Goal: Task Accomplishment & Management: Manage account settings

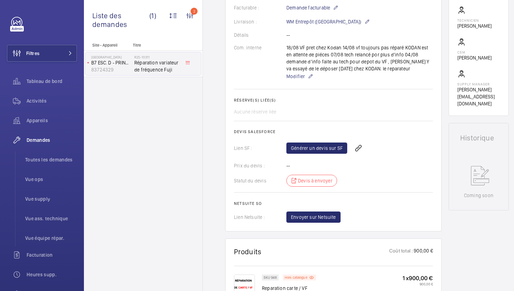
scroll to position [211, 0]
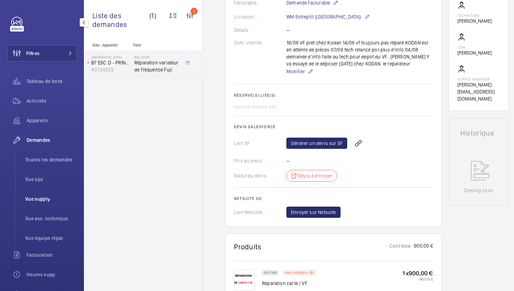
click at [42, 204] on li "Vue supply" at bounding box center [48, 198] width 57 height 17
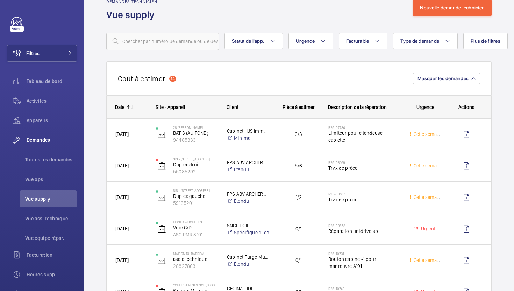
scroll to position [22, 0]
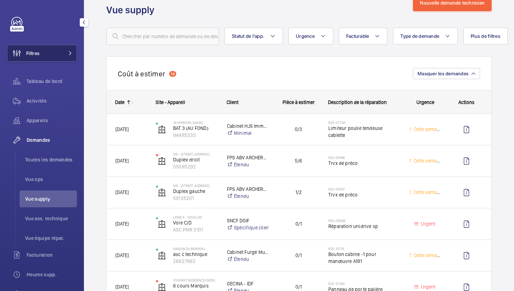
click at [52, 55] on button "Filtres" at bounding box center [42, 53] width 70 height 17
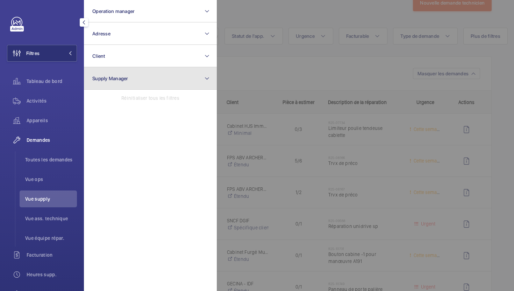
click at [111, 83] on button "Supply Manager" at bounding box center [150, 78] width 133 height 22
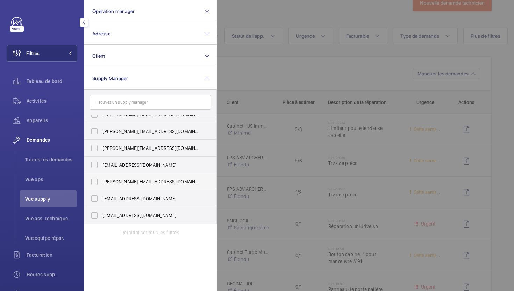
scroll to position [9, 0]
click at [165, 183] on span "hamza@wemaintain.com" at bounding box center [151, 181] width 96 height 7
click at [101, 183] on input "hamza@wemaintain.com" at bounding box center [94, 182] width 14 height 14
checkbox input "true"
click at [301, 15] on div at bounding box center [474, 145] width 514 height 291
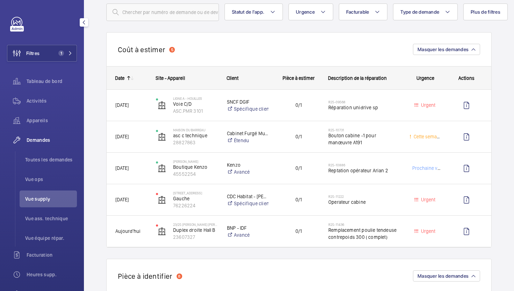
scroll to position [47, 0]
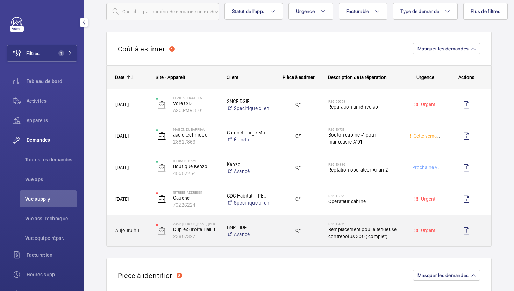
click at [290, 243] on div "0/1" at bounding box center [294, 230] width 51 height 31
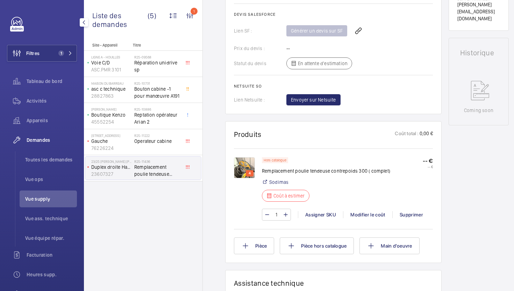
scroll to position [313, 0]
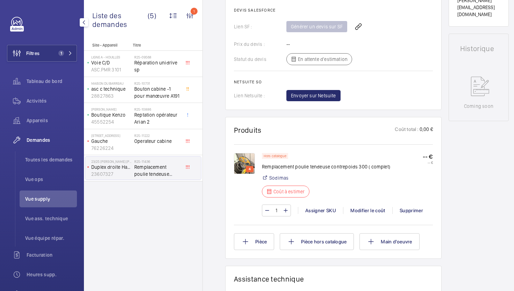
click at [241, 167] on img at bounding box center [244, 163] width 21 height 21
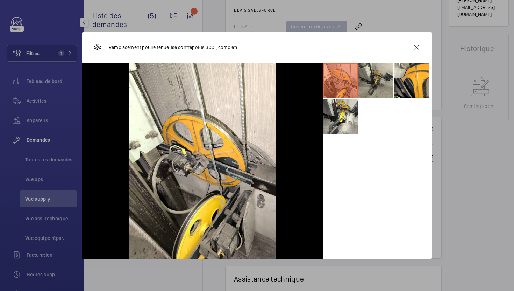
click at [373, 91] on li at bounding box center [376, 80] width 35 height 35
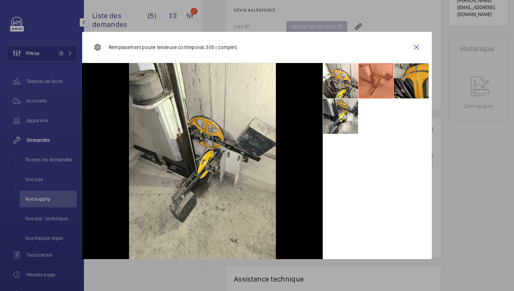
click at [426, 89] on li at bounding box center [411, 80] width 35 height 35
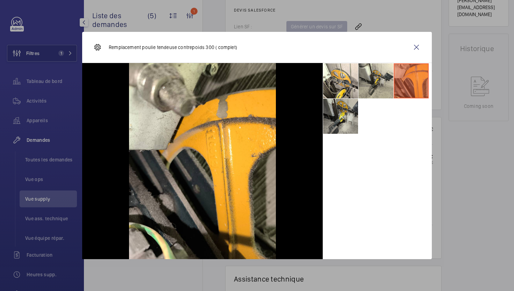
click at [345, 128] on li at bounding box center [340, 116] width 35 height 35
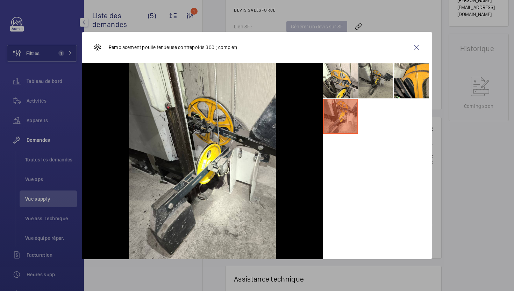
click at [372, 84] on li at bounding box center [376, 80] width 35 height 35
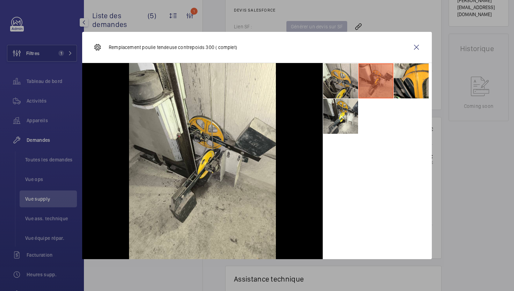
click at [348, 86] on li at bounding box center [340, 80] width 35 height 35
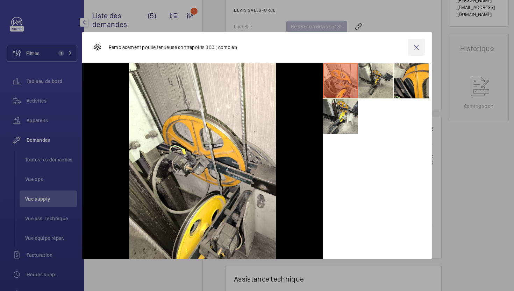
click at [415, 47] on wm-front-icon-button at bounding box center [416, 47] width 17 height 17
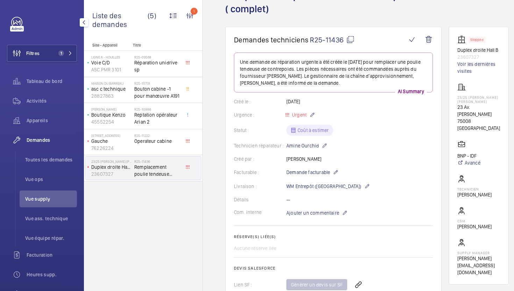
scroll to position [4, 0]
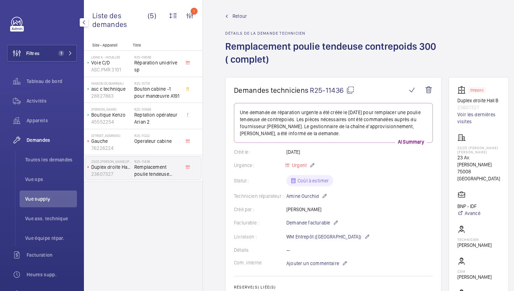
click at [351, 94] on mat-icon at bounding box center [350, 90] width 8 height 8
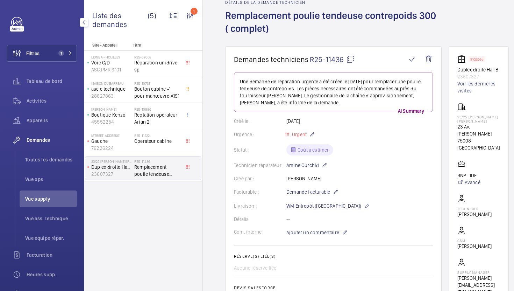
scroll to position [57, 0]
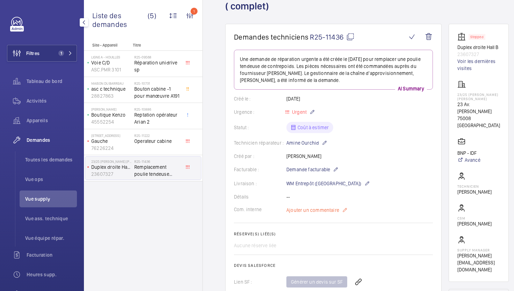
click at [310, 208] on span "Ajouter un commentaire" at bounding box center [313, 209] width 53 height 7
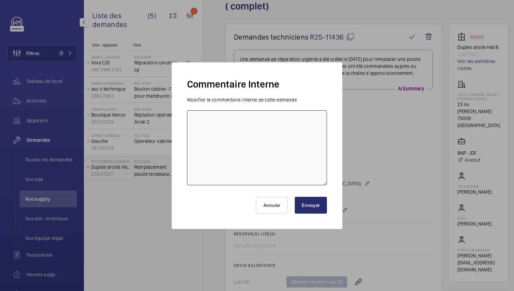
click at [244, 155] on textarea at bounding box center [257, 147] width 140 height 75
type textarea "28/08 demande de devis envoyée à sodimas"
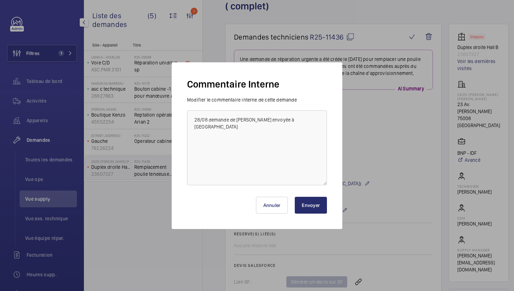
click at [324, 208] on button "Envoyer" at bounding box center [311, 205] width 32 height 17
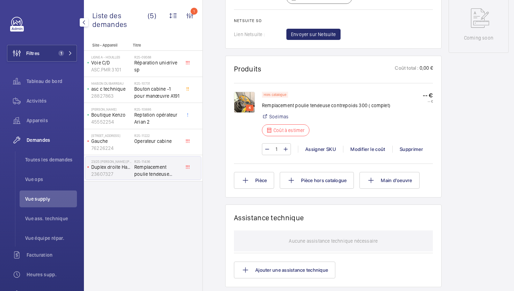
scroll to position [382, 0]
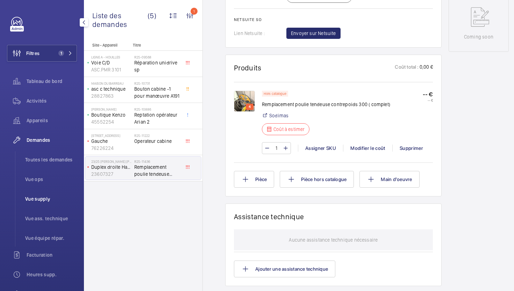
click at [51, 199] on span "Vue supply" at bounding box center [51, 198] width 52 height 7
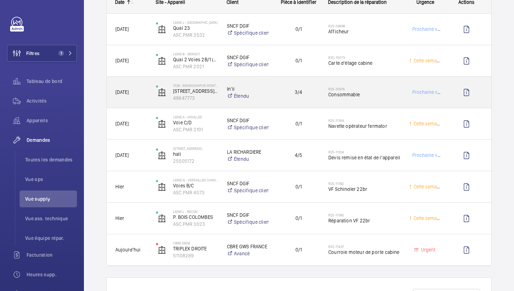
scroll to position [362, 0]
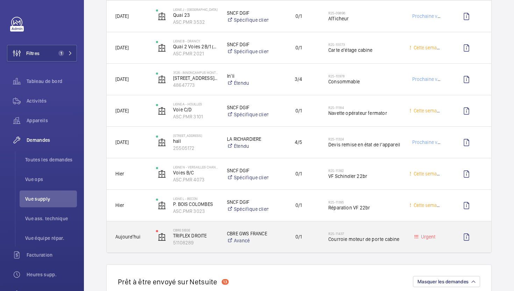
click at [269, 245] on div "CBRE GWS FRANCE Avancé" at bounding box center [243, 236] width 51 height 31
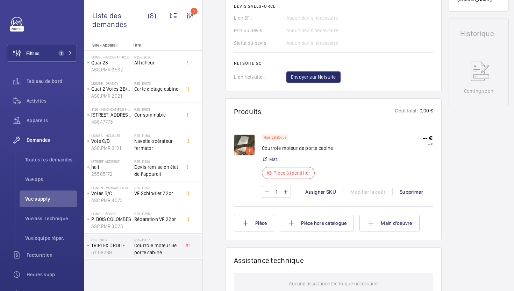
scroll to position [304, 0]
click at [243, 145] on img at bounding box center [244, 144] width 21 height 21
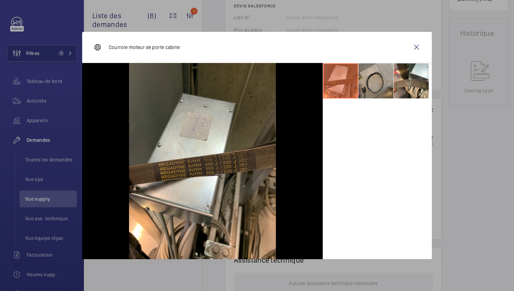
click at [379, 92] on li at bounding box center [376, 80] width 35 height 35
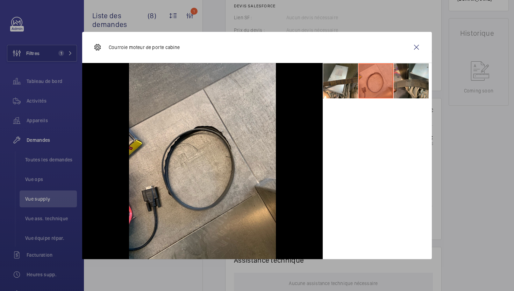
click at [411, 90] on li at bounding box center [411, 80] width 35 height 35
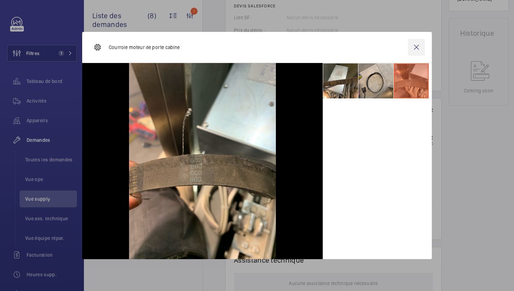
click at [418, 50] on wm-front-icon-button at bounding box center [416, 47] width 17 height 17
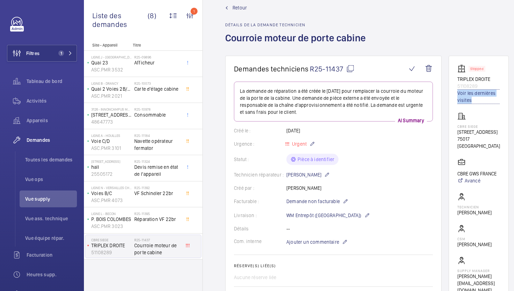
scroll to position [0, 0]
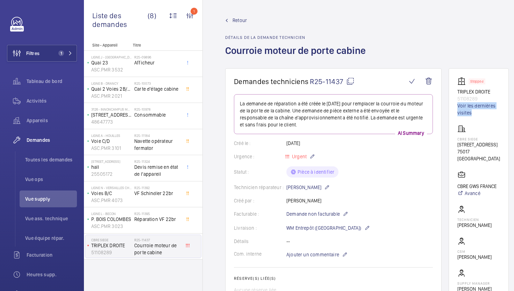
click at [351, 81] on mat-icon at bounding box center [350, 81] width 8 height 8
copy link "Voir les dernières visites"
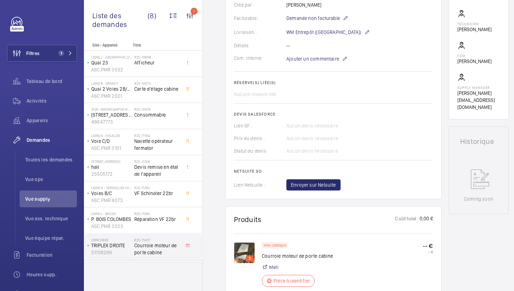
scroll to position [172, 0]
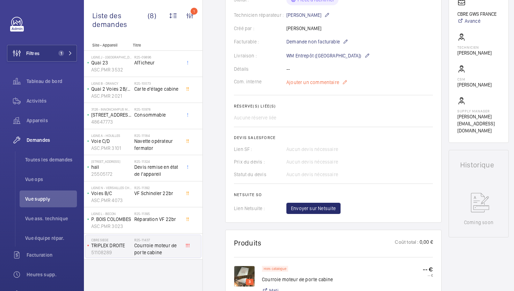
click at [320, 86] on p "Ajouter un commentaire" at bounding box center [317, 82] width 61 height 8
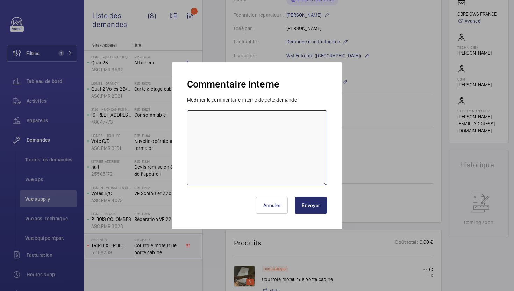
click at [276, 120] on textarea at bounding box center [257, 147] width 140 height 75
type textarea "28/08 demande de devis envoyée"
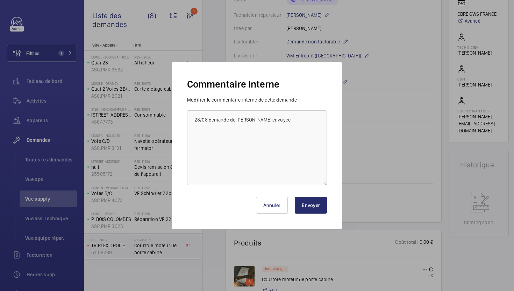
click at [322, 208] on button "Envoyer" at bounding box center [311, 205] width 32 height 17
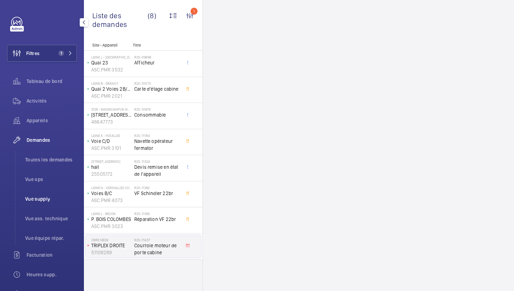
click at [41, 200] on span "Vue supply" at bounding box center [51, 198] width 52 height 7
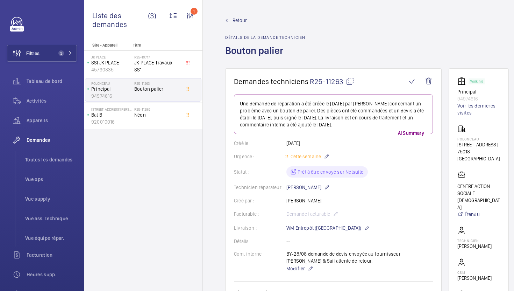
click at [349, 84] on mat-icon at bounding box center [350, 81] width 8 height 8
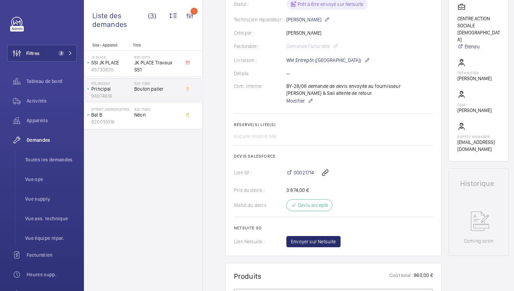
scroll to position [149, 0]
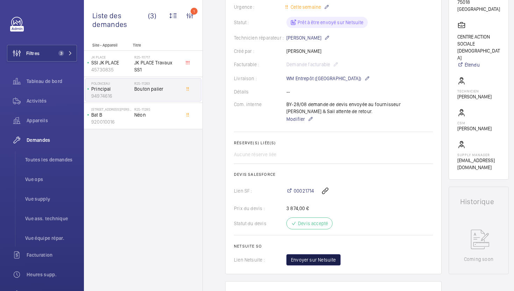
click at [312, 262] on span "Envoyer sur Netsuite" at bounding box center [313, 259] width 45 height 7
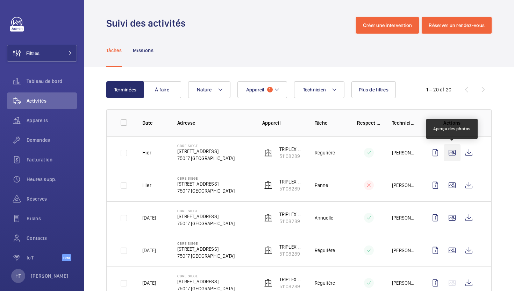
click at [454, 160] on wm-front-icon-button at bounding box center [452, 152] width 17 height 17
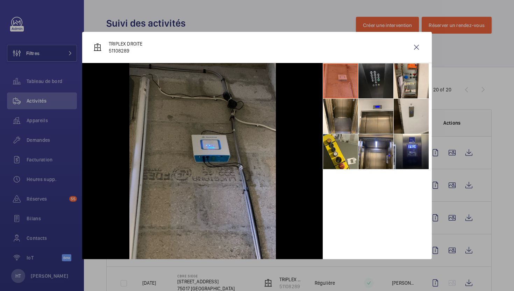
click at [391, 85] on li at bounding box center [376, 80] width 35 height 35
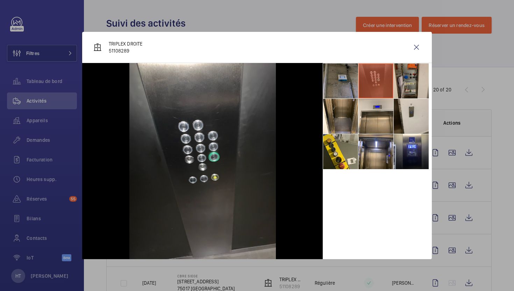
click at [409, 86] on li at bounding box center [411, 80] width 35 height 35
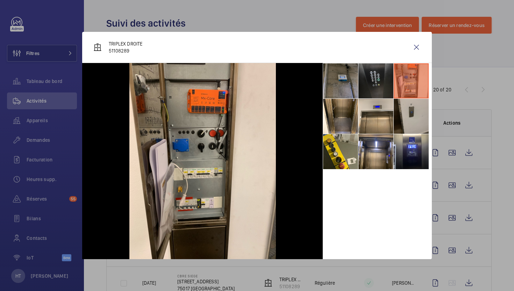
click at [404, 105] on li at bounding box center [411, 116] width 35 height 35
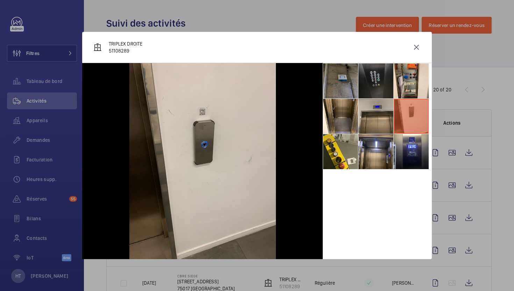
click at [385, 108] on li at bounding box center [376, 116] width 35 height 35
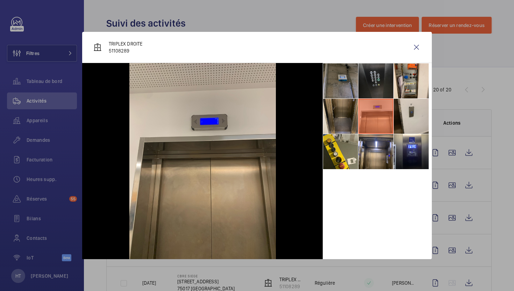
click at [336, 129] on li at bounding box center [340, 116] width 35 height 35
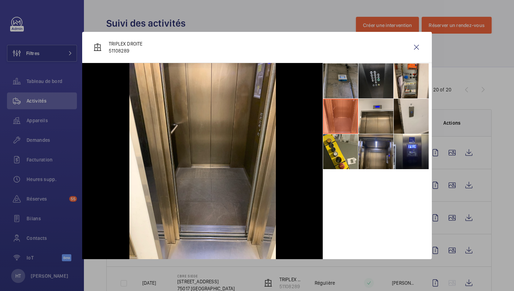
click at [364, 160] on li at bounding box center [376, 151] width 35 height 35
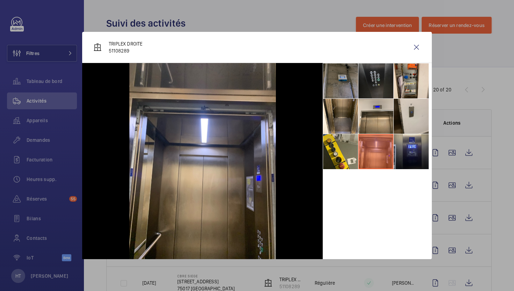
click at [394, 158] on li at bounding box center [411, 151] width 35 height 35
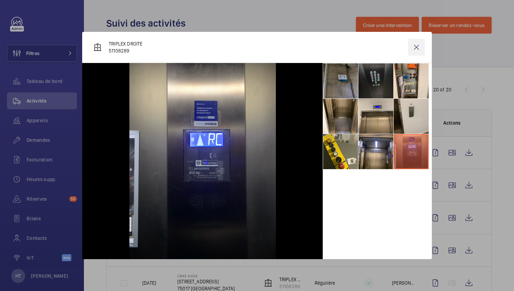
click at [414, 50] on wm-front-icon-button at bounding box center [416, 47] width 17 height 17
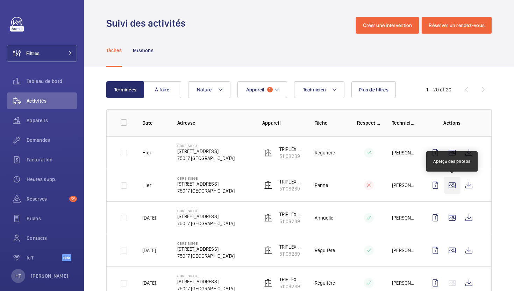
click at [451, 186] on wm-front-icon-button at bounding box center [452, 185] width 17 height 17
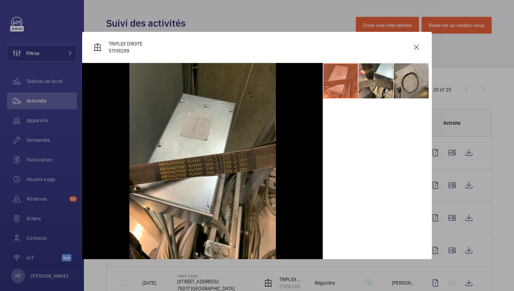
click at [409, 91] on li at bounding box center [411, 80] width 35 height 35
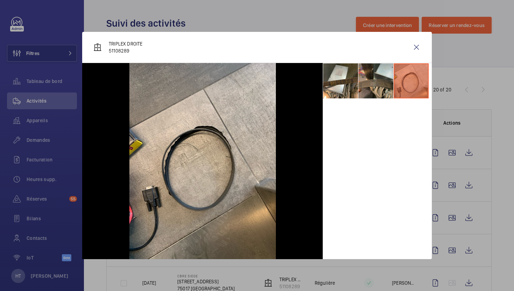
click at [372, 88] on li at bounding box center [376, 80] width 35 height 35
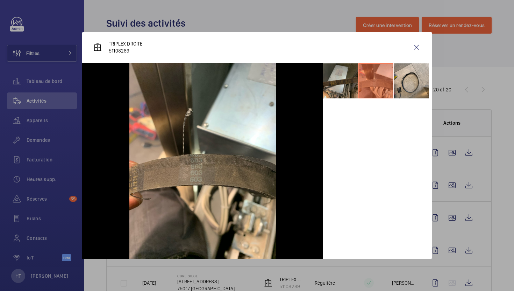
click at [344, 90] on li at bounding box center [340, 80] width 35 height 35
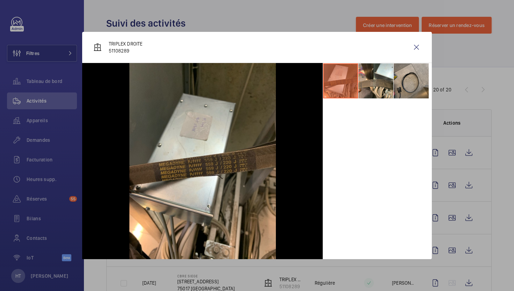
click at [415, 82] on li at bounding box center [411, 80] width 35 height 35
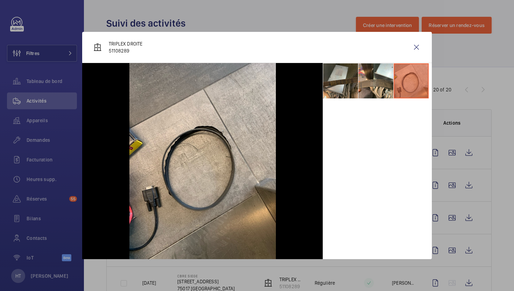
click at [353, 84] on li at bounding box center [340, 80] width 35 height 35
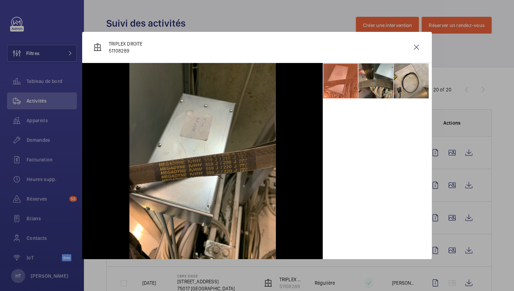
click at [385, 83] on li at bounding box center [376, 80] width 35 height 35
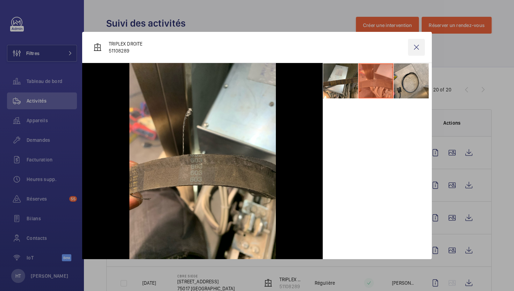
click at [415, 51] on wm-front-icon-button at bounding box center [416, 47] width 17 height 17
